Goal: Task Accomplishment & Management: Complete application form

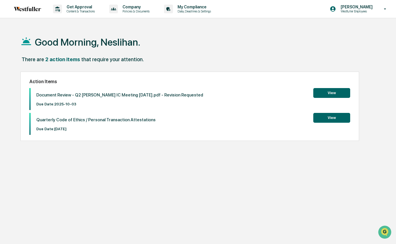
click at [326, 95] on button "View" at bounding box center [332, 93] width 37 height 10
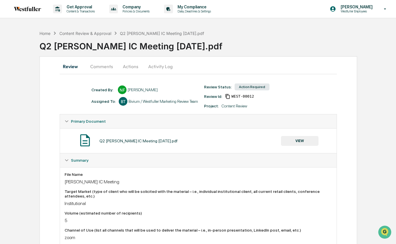
click at [297, 140] on button "VIEW" at bounding box center [300, 141] width 38 height 10
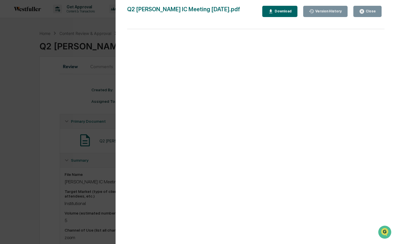
click at [77, 40] on div "Version History 09/26/2025, 10:03 PM Neslihan Feradov Q2 Fisk IC Meeting 10.3.2…" at bounding box center [198, 122] width 396 height 244
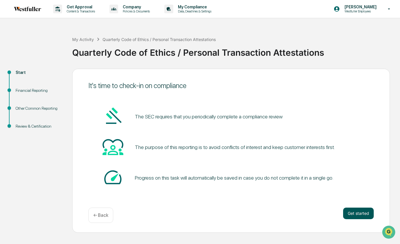
click at [357, 212] on button "Get started" at bounding box center [358, 213] width 31 height 12
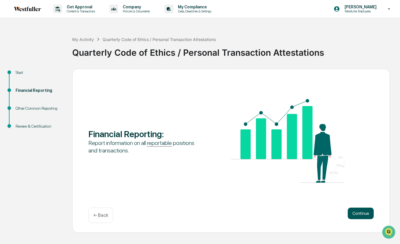
click at [357, 213] on button "Continue" at bounding box center [360, 213] width 26 height 12
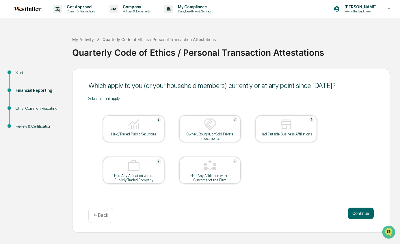
click at [357, 213] on button "Continue" at bounding box center [360, 213] width 26 height 12
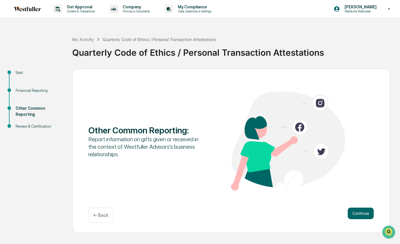
click at [357, 213] on button "Continue" at bounding box center [360, 213] width 26 height 12
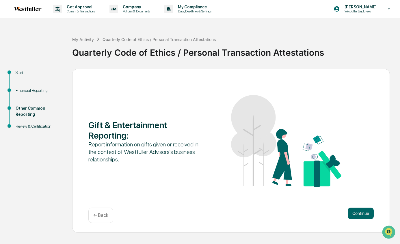
click at [357, 213] on button "Continue" at bounding box center [360, 213] width 26 height 12
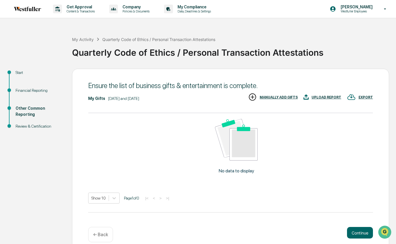
click at [357, 213] on div "My Gifts July 1, 2025 and September 30, 2025 EXPORT UPLOAD REPORT MANUALLY ADD …" at bounding box center [230, 157] width 285 height 129
click at [356, 231] on button "Continue" at bounding box center [360, 233] width 26 height 12
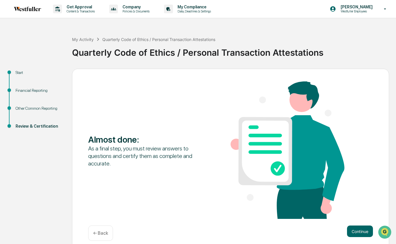
click at [356, 231] on button "Continue" at bounding box center [360, 231] width 26 height 12
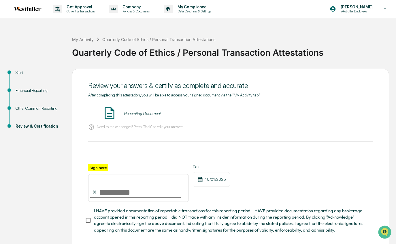
click at [108, 191] on input "Sign here" at bounding box center [138, 188] width 101 height 28
type input "**********"
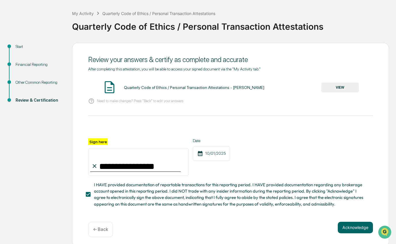
scroll to position [28, 0]
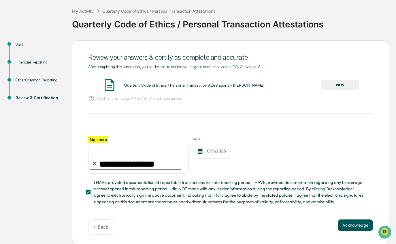
click at [354, 225] on button "Acknowledge" at bounding box center [355, 225] width 35 height 12
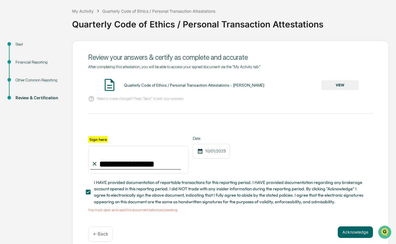
click at [339, 86] on button "VIEW" at bounding box center [341, 85] width 38 height 10
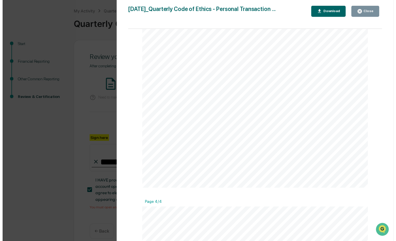
scroll to position [1150, 0]
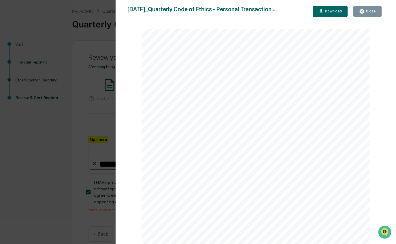
click at [370, 11] on div "Close" at bounding box center [370, 11] width 11 height 4
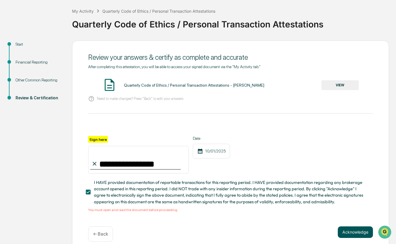
click at [358, 231] on button "Acknowledge" at bounding box center [355, 232] width 35 height 12
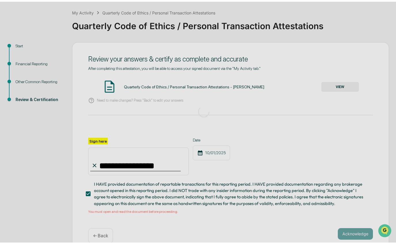
scroll to position [0, 0]
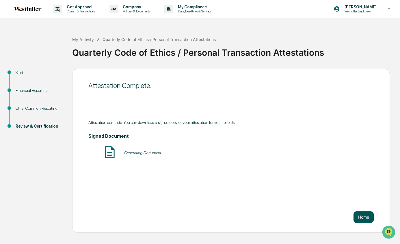
click at [365, 216] on button "Home" at bounding box center [363, 217] width 20 height 12
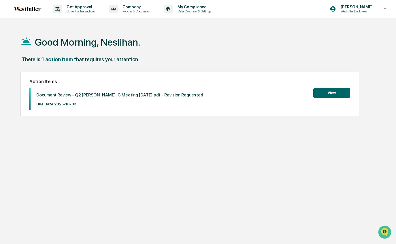
click at [336, 93] on button "View" at bounding box center [332, 93] width 37 height 10
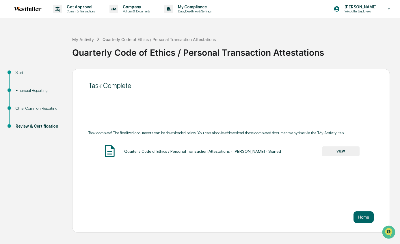
click at [349, 156] on button "VIEW" at bounding box center [341, 151] width 38 height 10
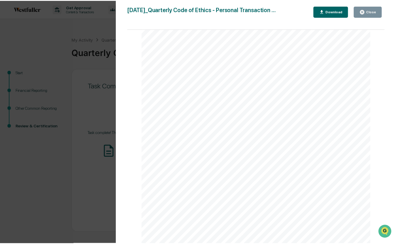
scroll to position [1479, 0]
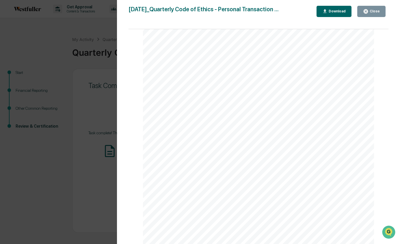
click at [372, 12] on div "Close" at bounding box center [373, 11] width 11 height 4
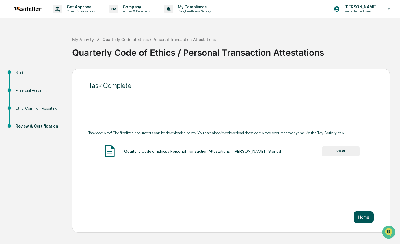
click at [362, 216] on button "Home" at bounding box center [363, 217] width 20 height 12
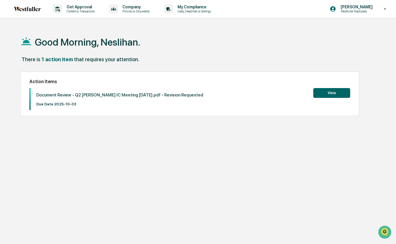
click at [328, 95] on button "View" at bounding box center [332, 93] width 37 height 10
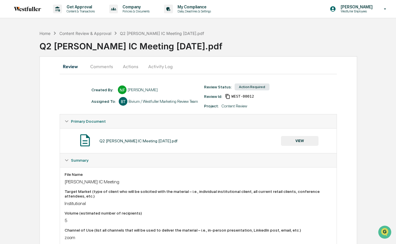
click at [105, 65] on button "Comments" at bounding box center [102, 66] width 32 height 14
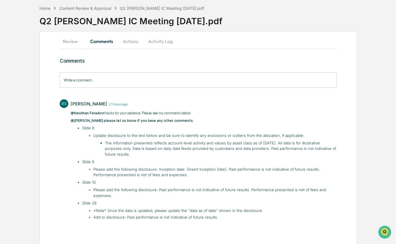
scroll to position [26, 0]
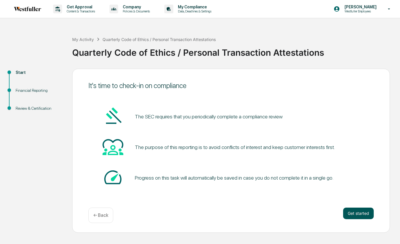
click at [359, 216] on button "Get started" at bounding box center [358, 213] width 31 height 12
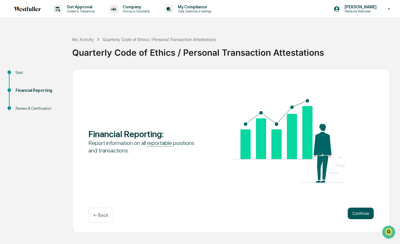
click at [357, 214] on button "Continue" at bounding box center [360, 213] width 26 height 12
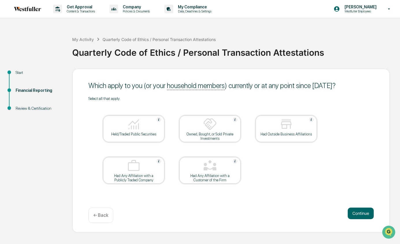
click at [357, 214] on button "Continue" at bounding box center [360, 213] width 26 height 12
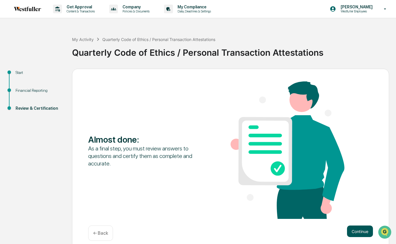
click at [359, 231] on button "Continue" at bounding box center [360, 231] width 26 height 12
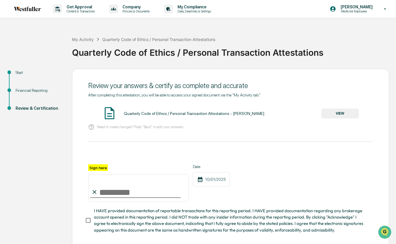
click at [139, 186] on input "Sign here" at bounding box center [138, 188] width 101 height 28
type input "**********"
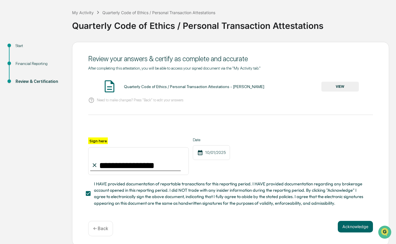
scroll to position [28, 0]
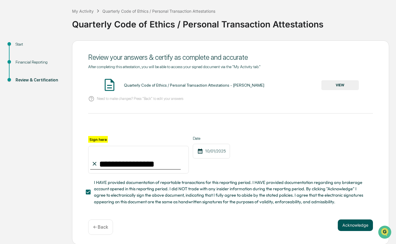
click at [354, 227] on button "Acknowledge" at bounding box center [355, 225] width 35 height 12
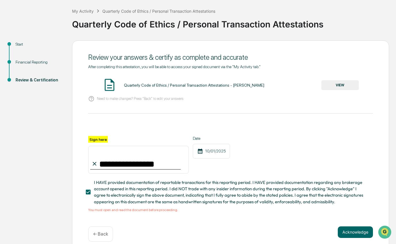
click at [330, 87] on button "VIEW" at bounding box center [341, 85] width 38 height 10
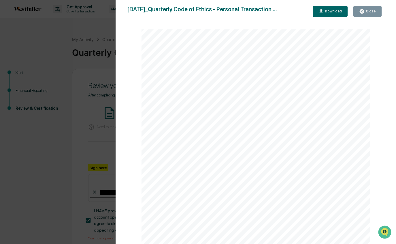
scroll to position [465, 0]
click at [364, 11] on icon "button" at bounding box center [362, 11] width 4 height 4
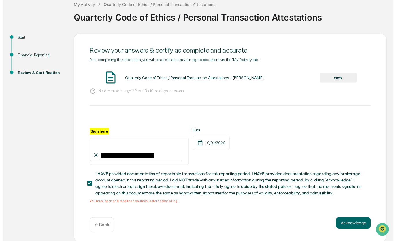
scroll to position [35, 0]
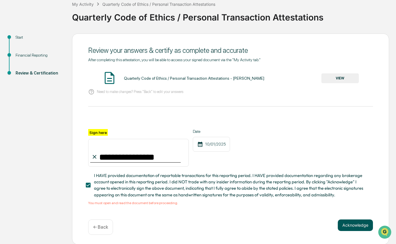
click at [362, 221] on button "Acknowledge" at bounding box center [355, 225] width 35 height 12
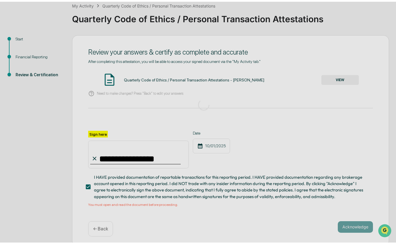
scroll to position [0, 0]
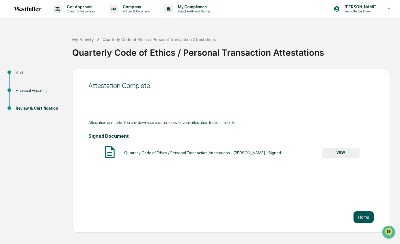
click at [367, 217] on button "Home" at bounding box center [363, 217] width 20 height 12
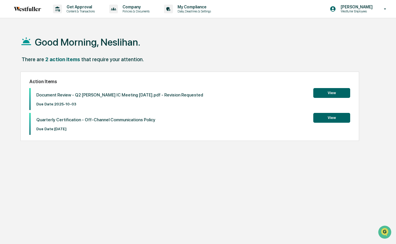
click at [347, 118] on button "View" at bounding box center [332, 118] width 37 height 10
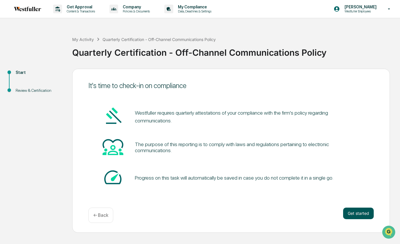
click at [359, 218] on button "Get started" at bounding box center [358, 213] width 31 height 12
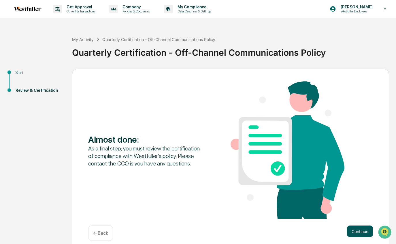
click at [352, 233] on button "Continue" at bounding box center [360, 231] width 26 height 12
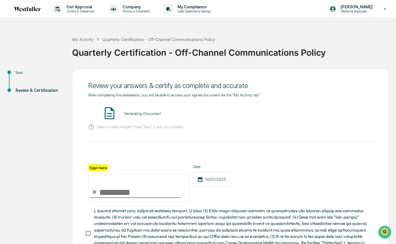
click at [151, 191] on input "Sign here" at bounding box center [138, 188] width 101 height 28
type input "**********"
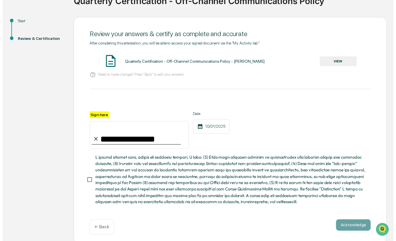
scroll to position [54, 0]
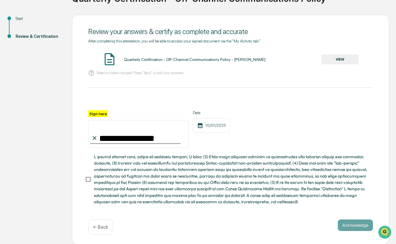
click at [345, 58] on button "VIEW" at bounding box center [341, 60] width 38 height 10
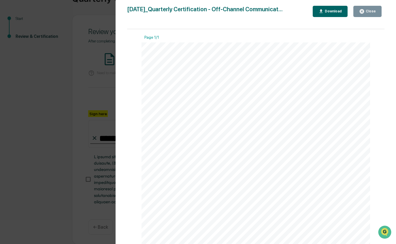
click at [373, 11] on div "Close" at bounding box center [370, 11] width 11 height 4
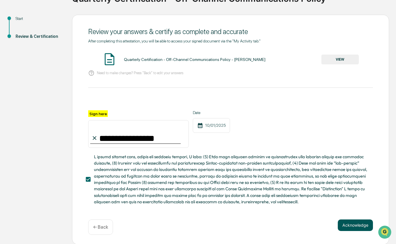
click at [344, 222] on button "Acknowledge" at bounding box center [355, 225] width 35 height 12
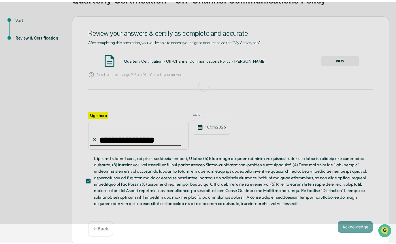
scroll to position [0, 0]
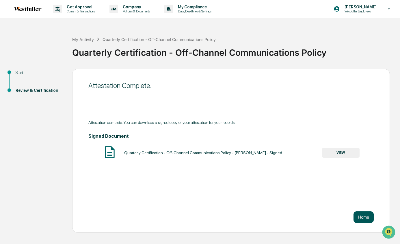
click at [363, 217] on button "Home" at bounding box center [363, 217] width 20 height 12
